Goal: Communication & Community: Participate in discussion

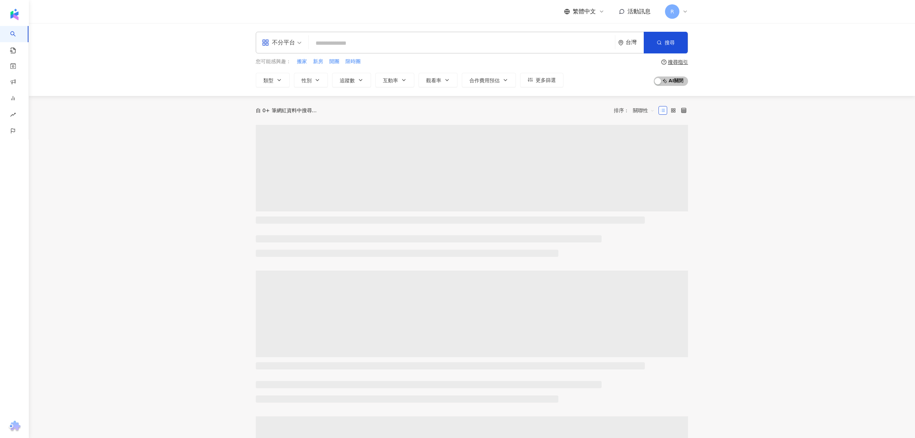
click at [639, 8] on span "活動訊息" at bounding box center [639, 11] width 23 height 7
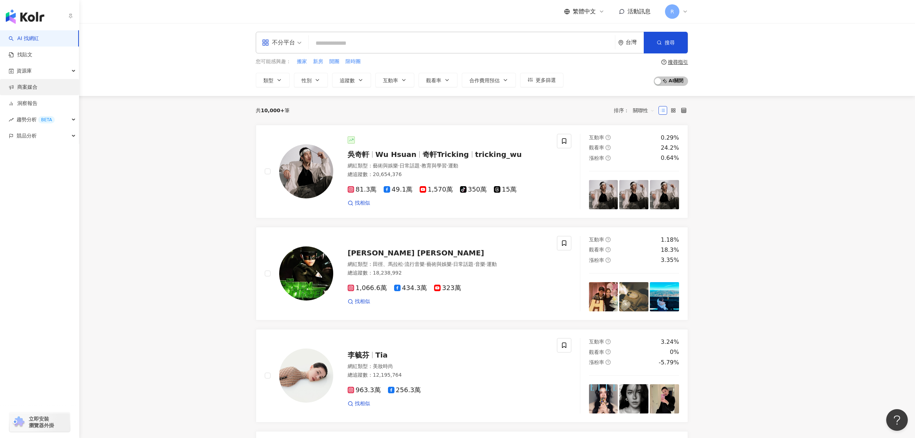
click at [34, 91] on link "商案媒合" at bounding box center [23, 87] width 29 height 7
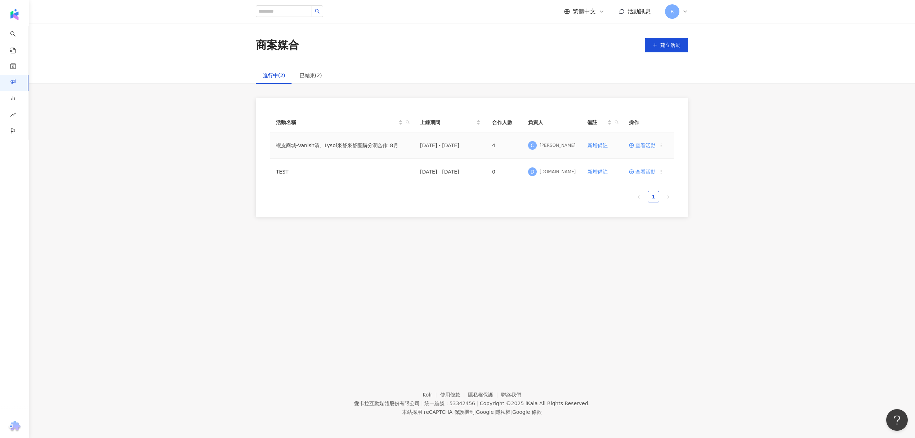
click at [643, 146] on span "查看活動" at bounding box center [642, 145] width 27 height 5
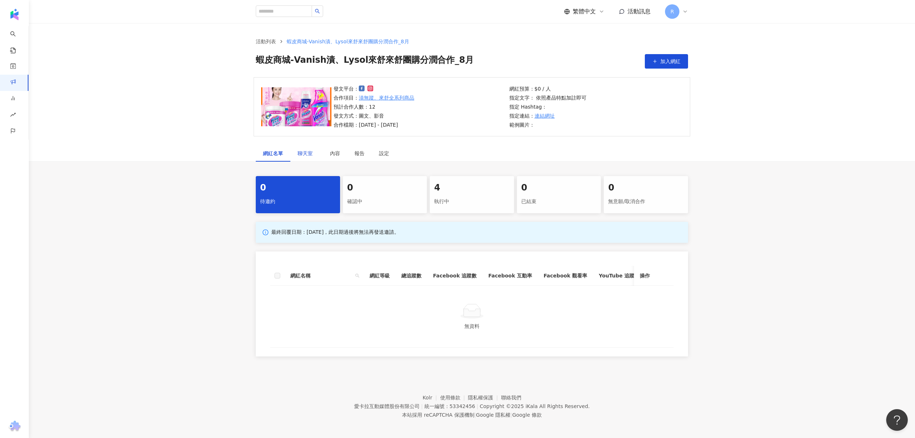
click at [303, 151] on span "聊天室" at bounding box center [307, 153] width 18 height 5
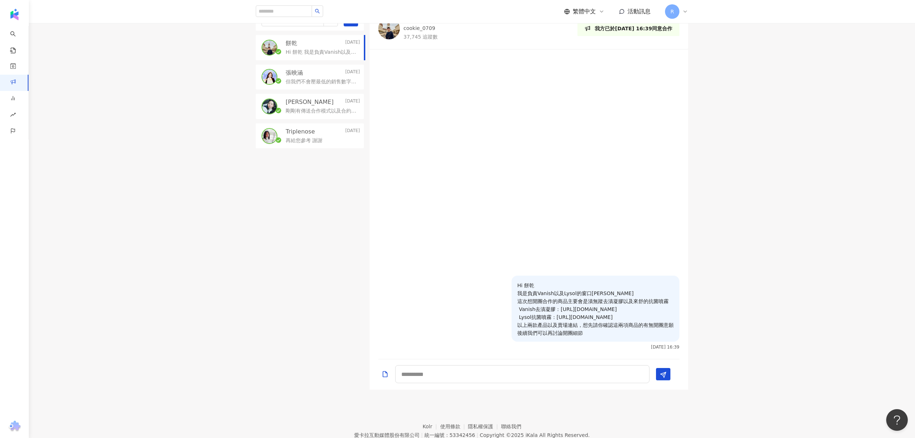
scroll to position [120, 0]
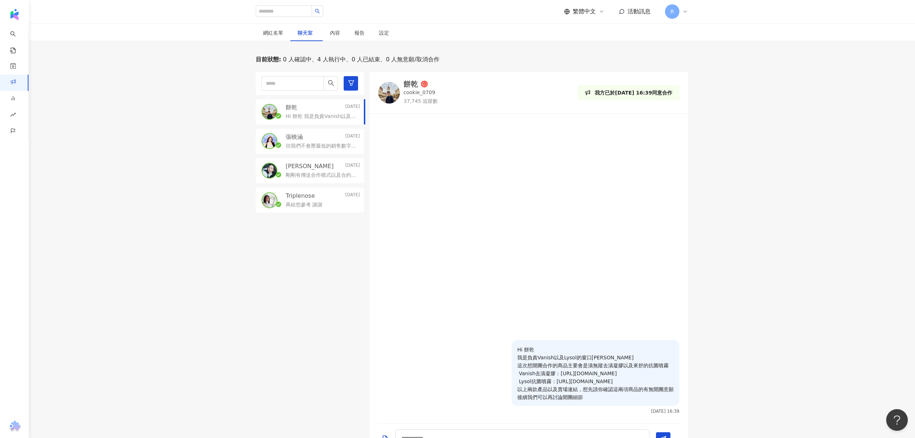
click at [285, 159] on div "Jocelyn [DATE] 剛剛有傳送合作模式以及合約內容給您囉 後續合作模式上有任何疑問可以直接在這邊詢問!" at bounding box center [310, 170] width 108 height 25
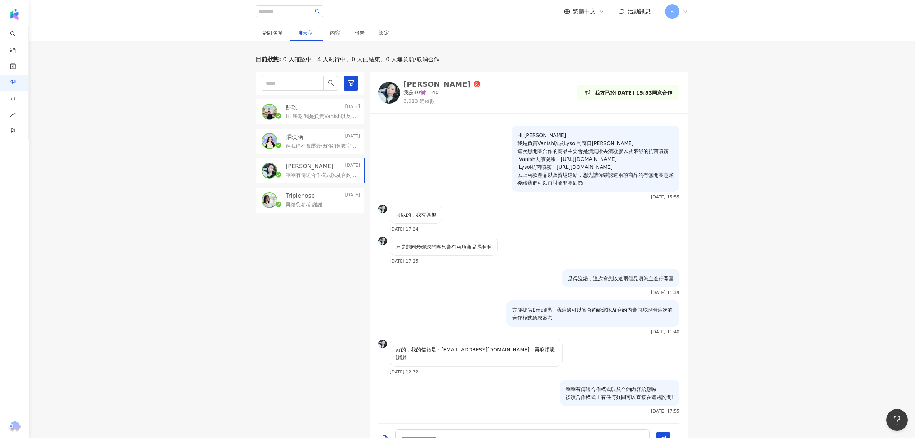
click at [299, 135] on p "張映涵" at bounding box center [294, 137] width 17 height 8
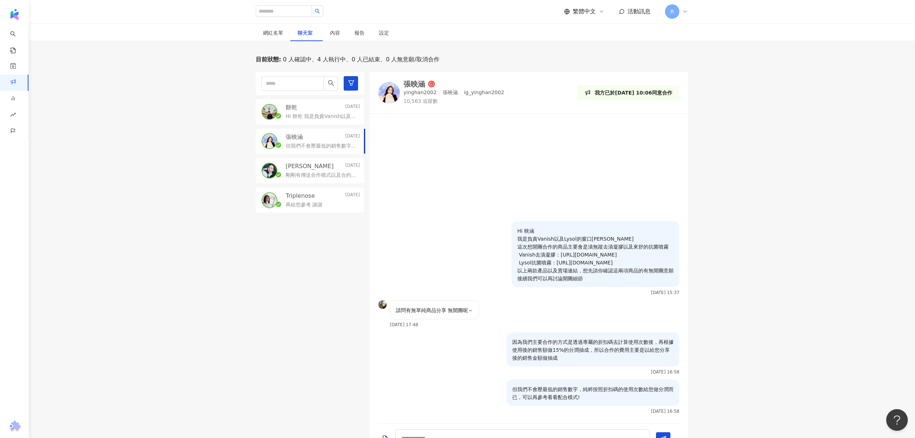
click at [296, 190] on div "Triplenose [DATE] 再給您參考 謝謝" at bounding box center [310, 199] width 108 height 25
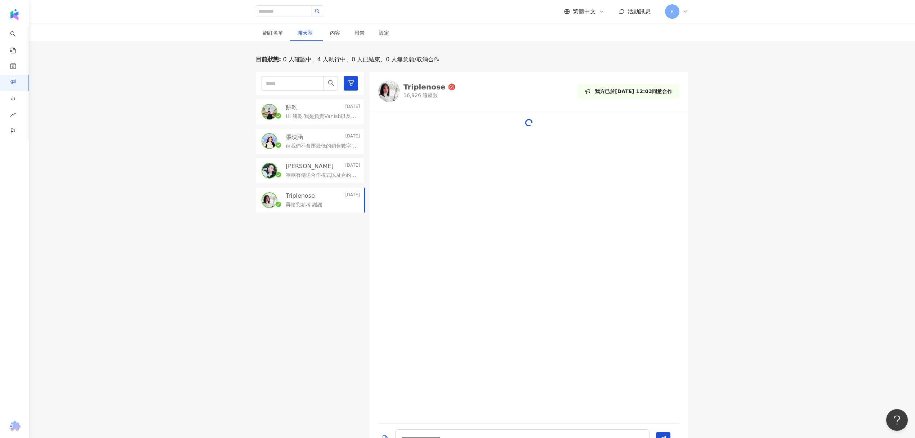
scroll to position [103, 0]
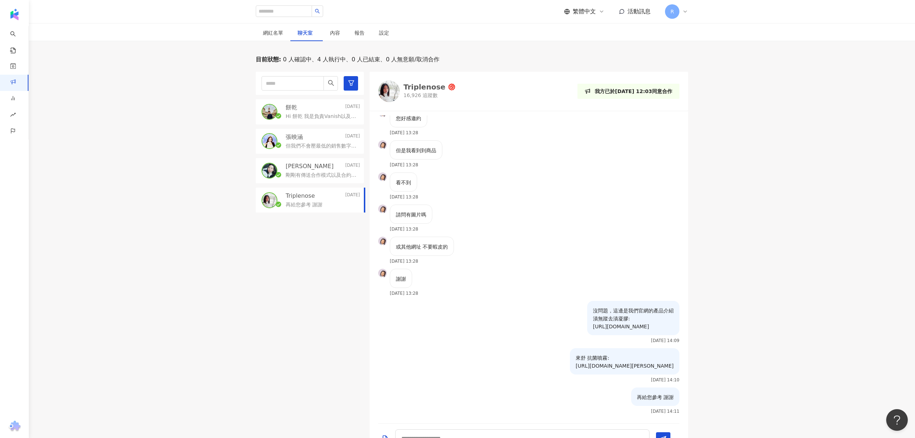
click at [291, 133] on p "張映涵" at bounding box center [294, 137] width 17 height 8
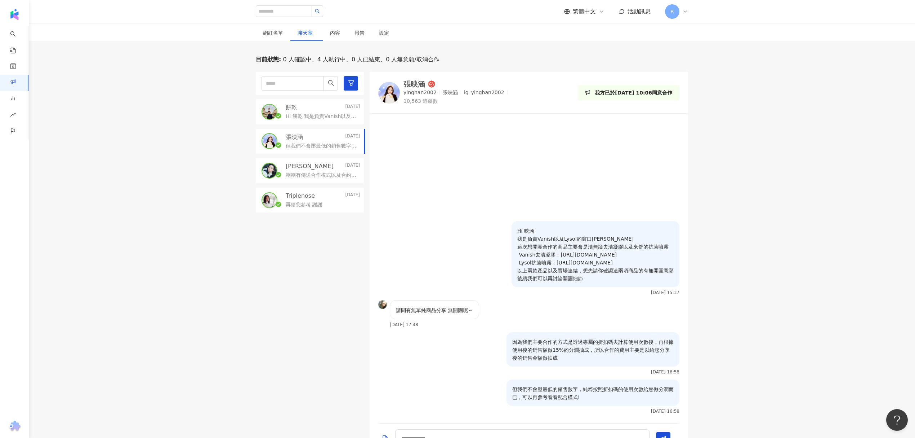
click at [290, 103] on div "餅乾 [DATE] Hi 餅乾 我是負責Vanish以及Lysol的窗口[PERSON_NAME] 這次想開團合作的商品主要會是漬無蹤去漬凝膠以及來舒的抗菌噴…" at bounding box center [310, 111] width 108 height 25
